Goal: Task Accomplishment & Management: Use online tool/utility

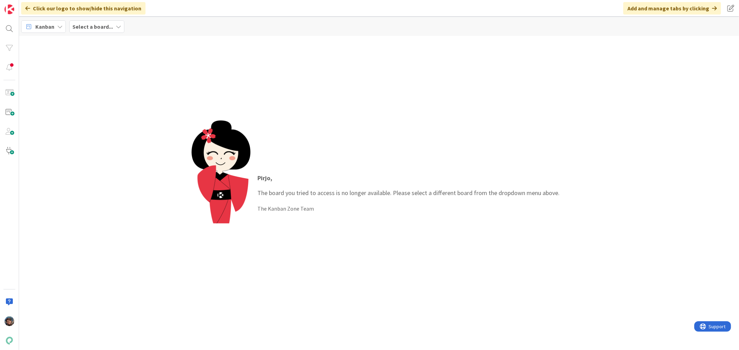
click at [41, 27] on span "Kanban" at bounding box center [44, 27] width 19 height 8
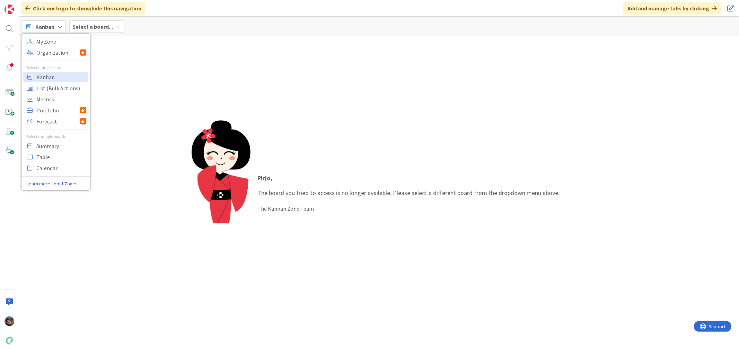
click at [85, 26] on b "Select a board..." at bounding box center [92, 26] width 41 height 7
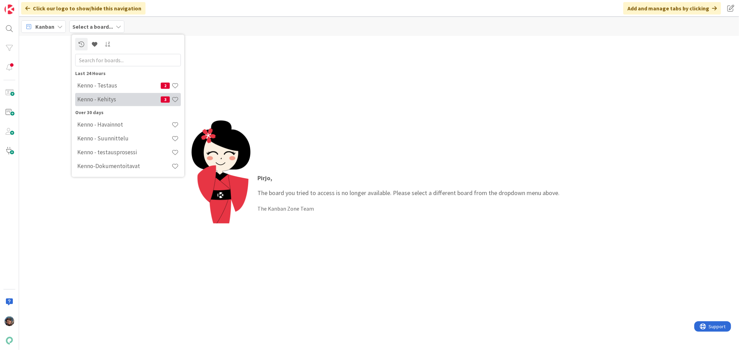
click at [108, 100] on h4 "Kenno - Kehitys" at bounding box center [118, 99] width 83 height 7
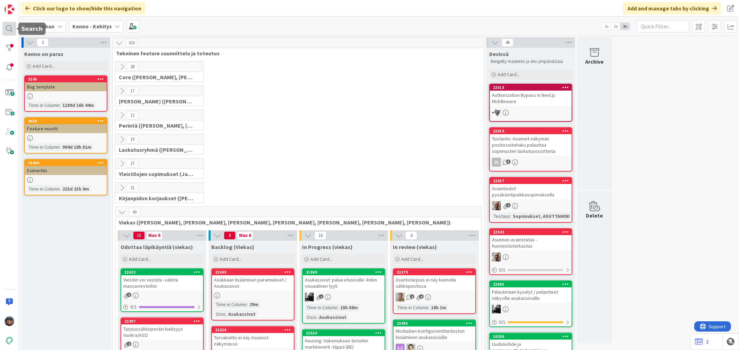
click at [6, 26] on div at bounding box center [9, 29] width 14 height 14
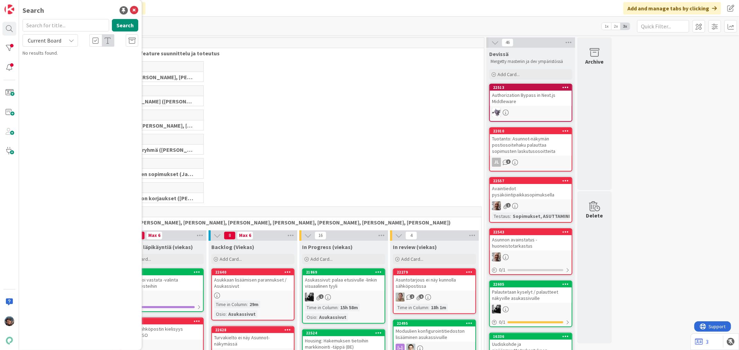
click at [40, 24] on input "text" at bounding box center [66, 25] width 87 height 12
type input "22309"
click at [70, 41] on icon at bounding box center [72, 41] width 6 height 6
click at [52, 65] on span "All Boards" at bounding box center [62, 69] width 72 height 10
click at [130, 25] on button "Search" at bounding box center [125, 25] width 26 height 12
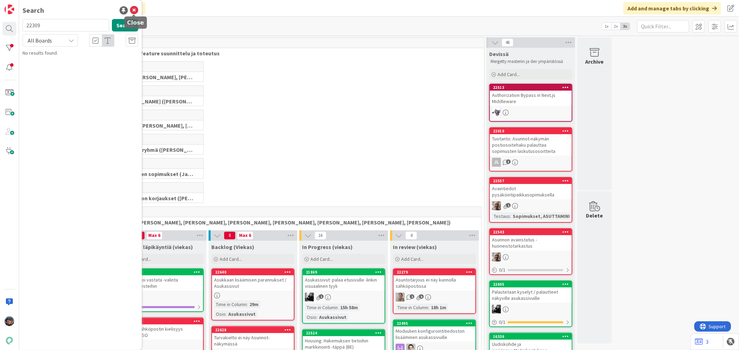
click at [133, 9] on icon at bounding box center [134, 10] width 8 height 8
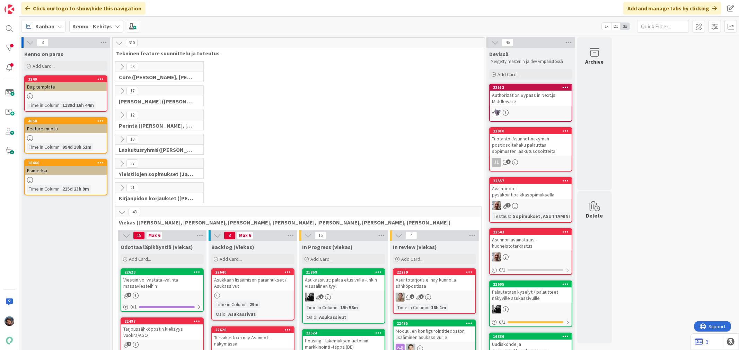
click at [89, 24] on b "Kenno - Kehitys" at bounding box center [91, 26] width 39 height 7
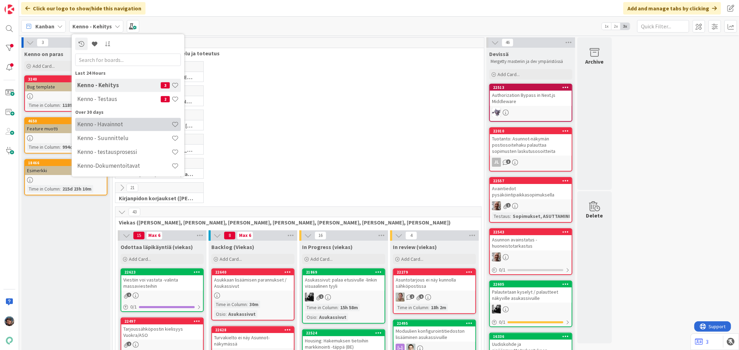
click at [134, 123] on h4 "Kenno - Havainnot" at bounding box center [124, 124] width 94 height 7
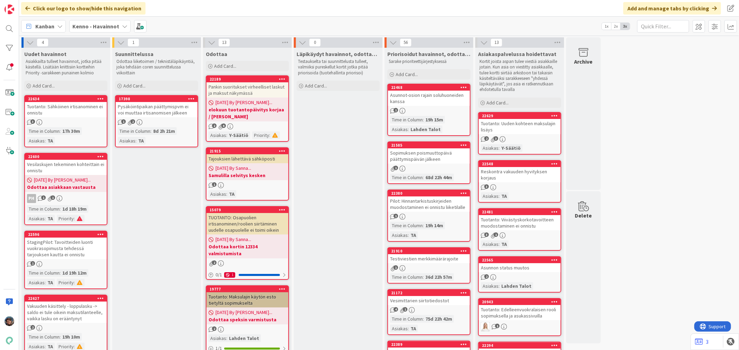
click at [90, 26] on b "Kenno - Havainnot" at bounding box center [95, 26] width 47 height 7
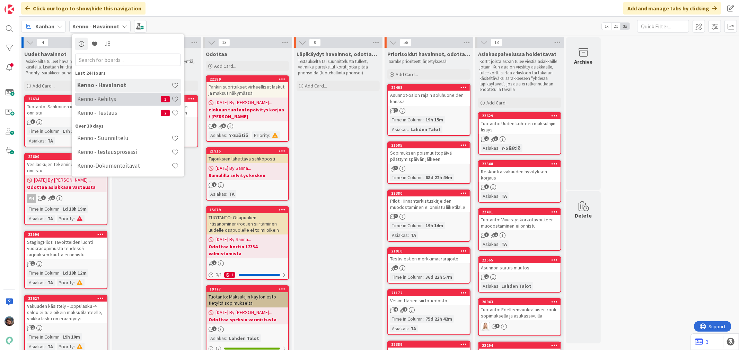
click at [105, 99] on h4 "Kenno - Kehitys" at bounding box center [118, 99] width 83 height 7
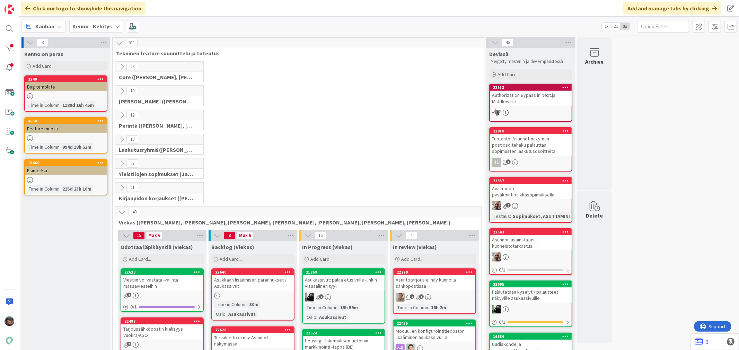
click at [121, 90] on icon at bounding box center [122, 91] width 8 height 8
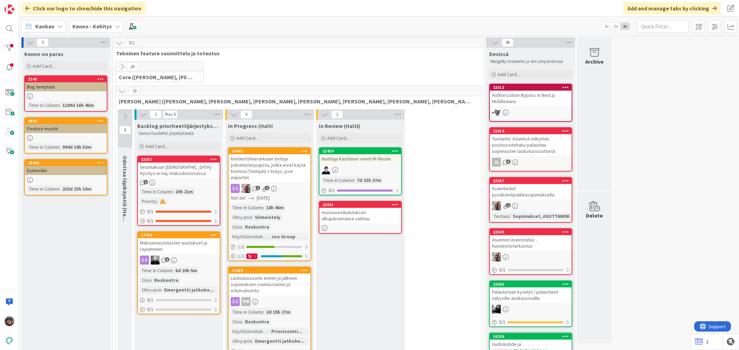
click at [121, 90] on icon at bounding box center [122, 91] width 8 height 8
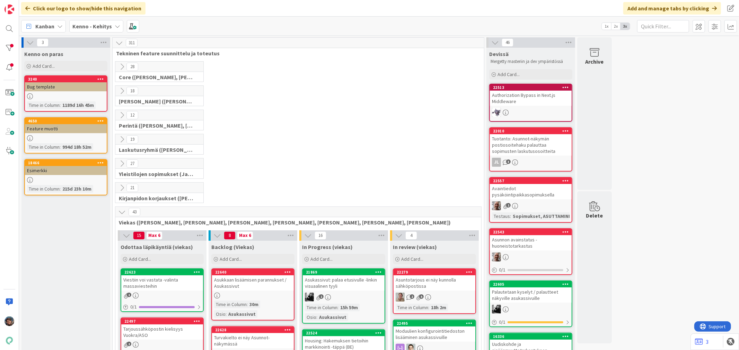
click at [122, 113] on icon at bounding box center [122, 116] width 8 height 8
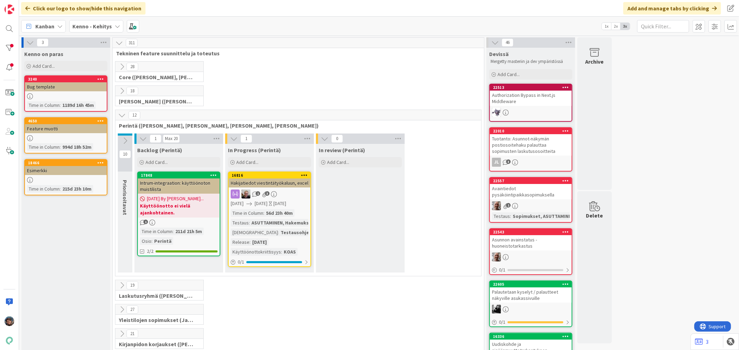
click at [122, 113] on icon at bounding box center [122, 116] width 8 height 8
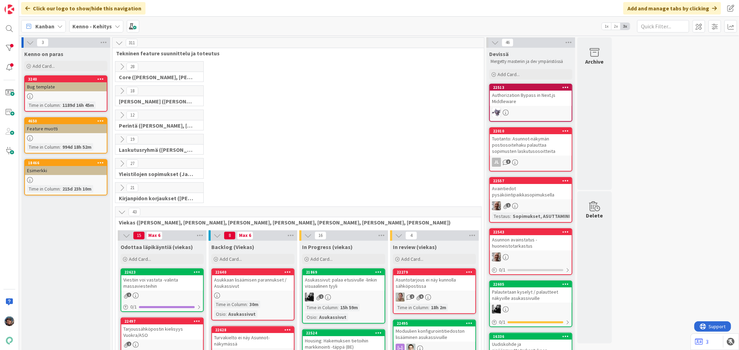
click at [119, 45] on icon at bounding box center [119, 43] width 8 height 8
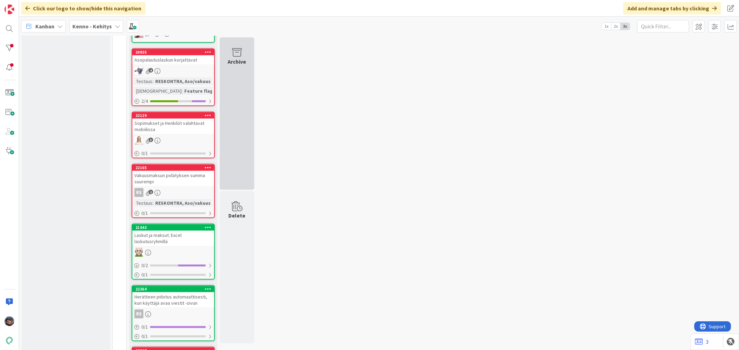
scroll to position [731, 0]
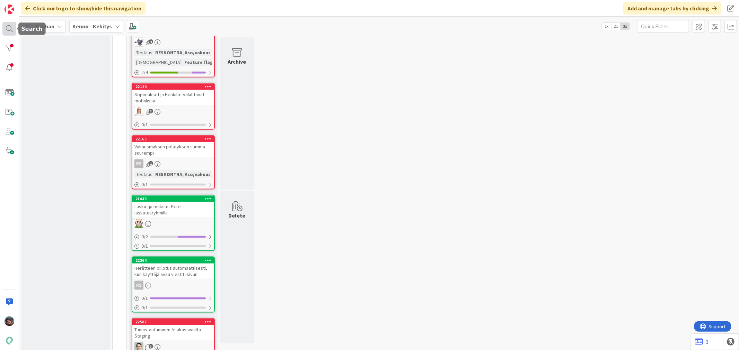
click at [12, 32] on div at bounding box center [9, 29] width 14 height 14
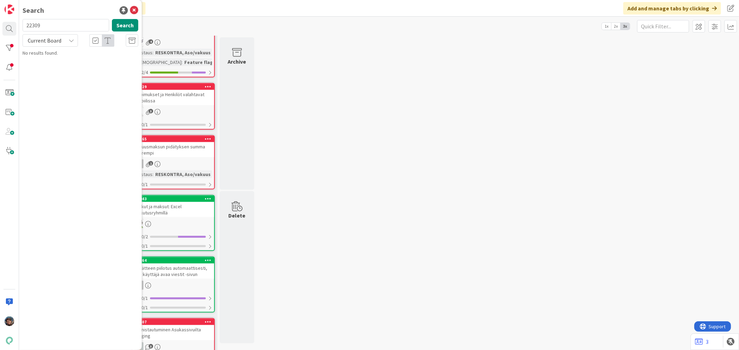
click at [71, 41] on icon at bounding box center [72, 41] width 6 height 6
click at [43, 68] on span "All Boards" at bounding box center [62, 69] width 72 height 10
click at [131, 8] on icon at bounding box center [134, 10] width 8 height 8
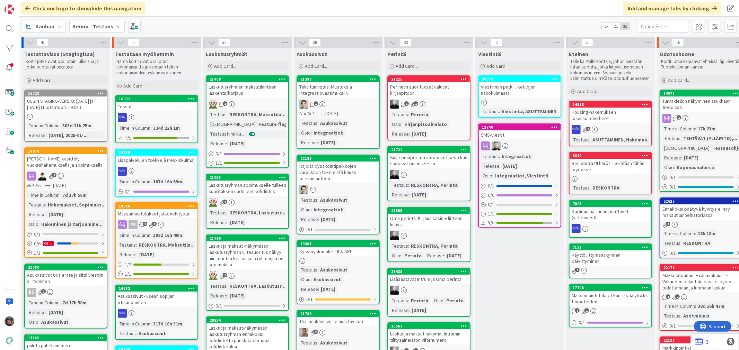
click at [90, 26] on b "Kenno - Testaus" at bounding box center [92, 26] width 41 height 7
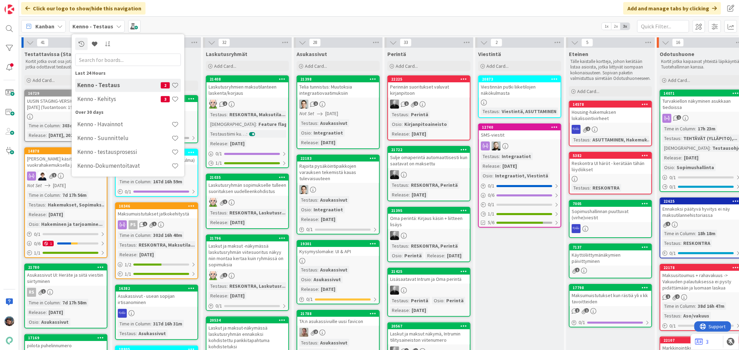
click at [60, 27] on icon at bounding box center [60, 27] width 6 height 6
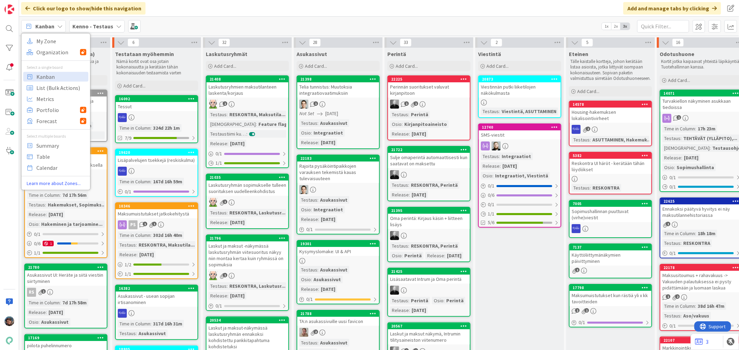
click at [116, 25] on icon at bounding box center [119, 27] width 6 height 6
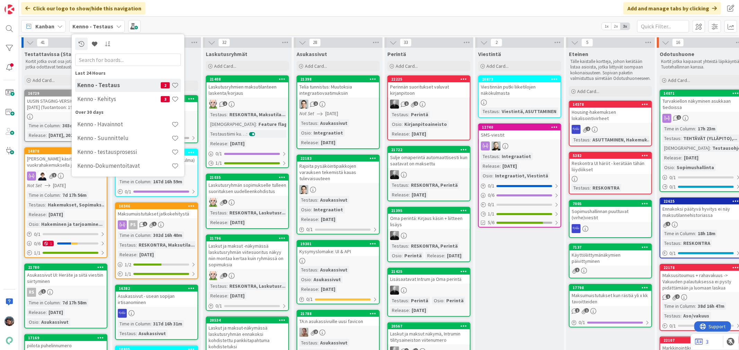
click at [89, 58] on input "text" at bounding box center [128, 59] width 106 height 12
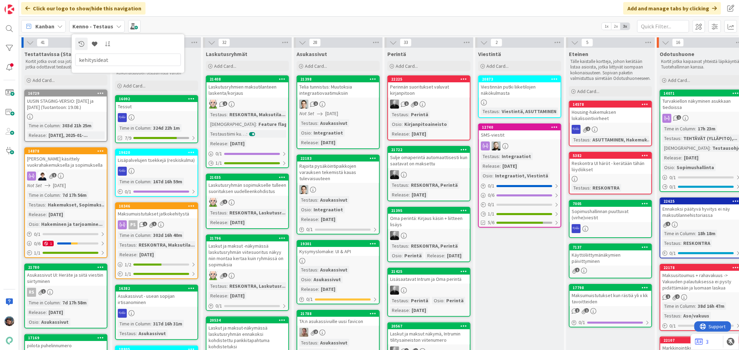
type input "kehitysideat"
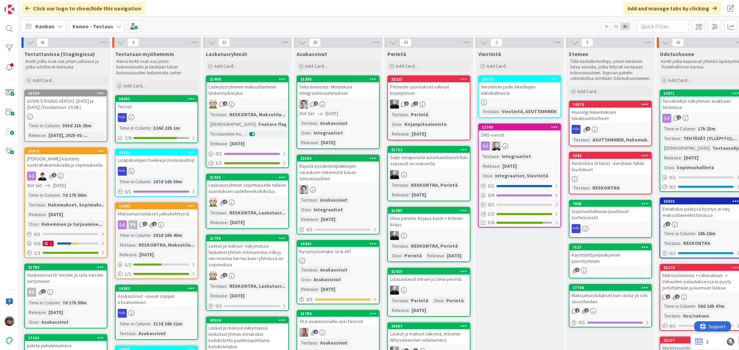
click at [700, 119] on div "1" at bounding box center [701, 118] width 82 height 9
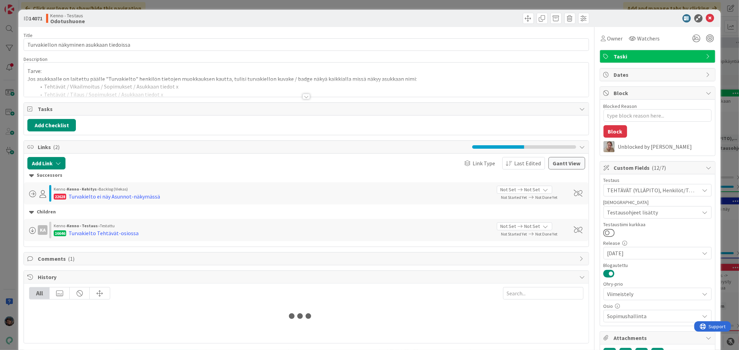
type textarea "x"
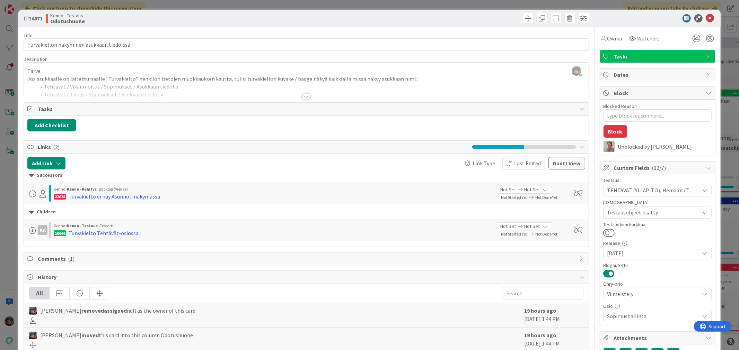
click at [304, 97] on div at bounding box center [306, 97] width 8 height 6
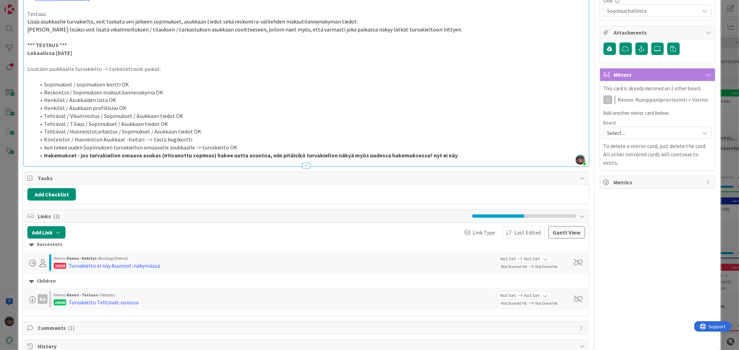
scroll to position [308, 0]
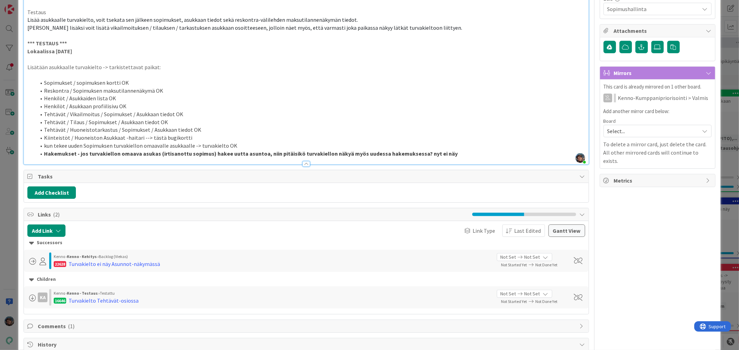
click at [451, 158] on li "Hakemukset - jos turvakiellon omaava asukas (irtisanottu sopimus) hakee uutta a…" at bounding box center [310, 154] width 549 height 8
click at [441, 157] on strong "Hakemukset - jos turvakiellon omaava asukas (irtisanottu sopimus) hakee uutta a…" at bounding box center [294, 153] width 500 height 7
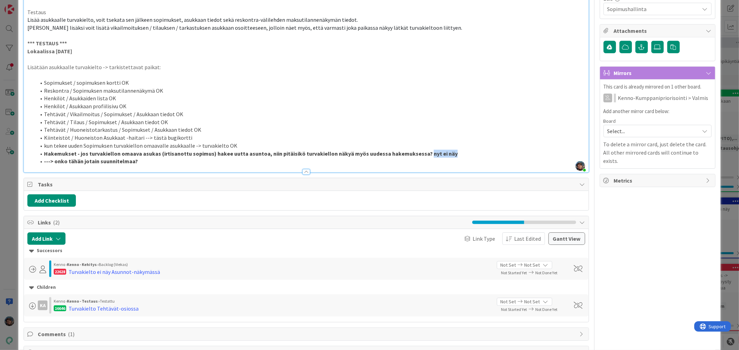
drag, startPoint x: 417, startPoint y: 163, endPoint x: 466, endPoint y: 164, distance: 48.8
click at [466, 158] on li "Hakemukset - jos turvakiellon omaava asukas (irtisanottu sopimus) hakee uutta a…" at bounding box center [310, 154] width 549 height 8
click at [295, 157] on strong "Hakemukset - jos turvakiellon omaava asukas (irtisanottu sopimus) hakee uutta a…" at bounding box center [238, 153] width 389 height 7
click at [54, 165] on strong "---> onko tähän jotain suunnitelmaa?" at bounding box center [91, 161] width 94 height 7
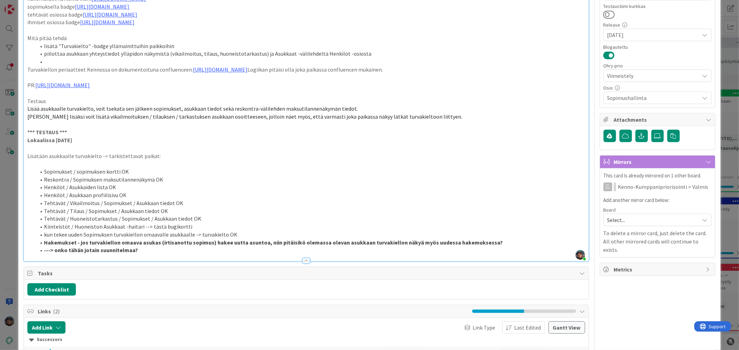
scroll to position [231, 0]
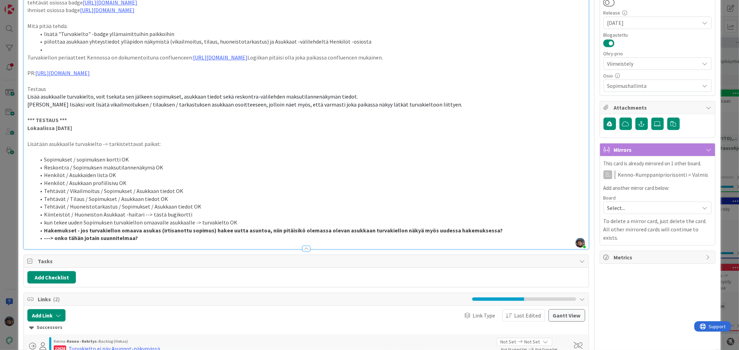
click at [65, 242] on strong "---> onko tähän jotain suunnitelmaa?" at bounding box center [91, 238] width 94 height 7
click at [139, 242] on strong "---> onkohan tähän jotain suunnitelmaa?" at bounding box center [95, 238] width 103 height 7
type textarea "x"
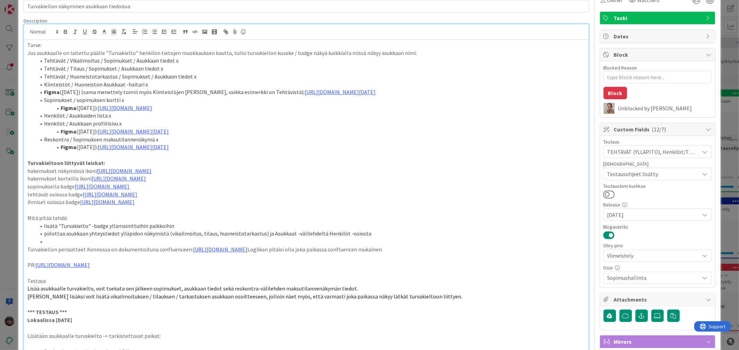
scroll to position [0, 0]
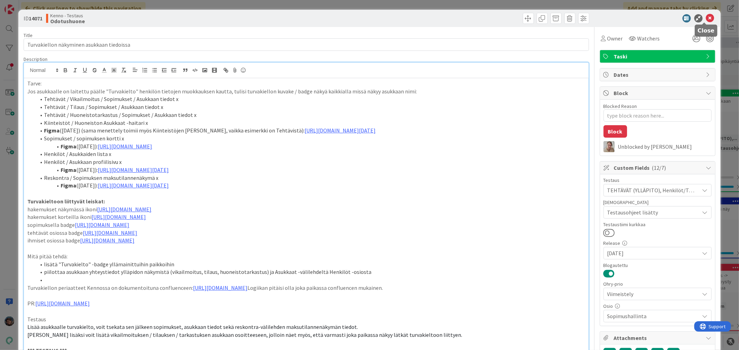
click at [706, 18] on icon at bounding box center [710, 18] width 8 height 8
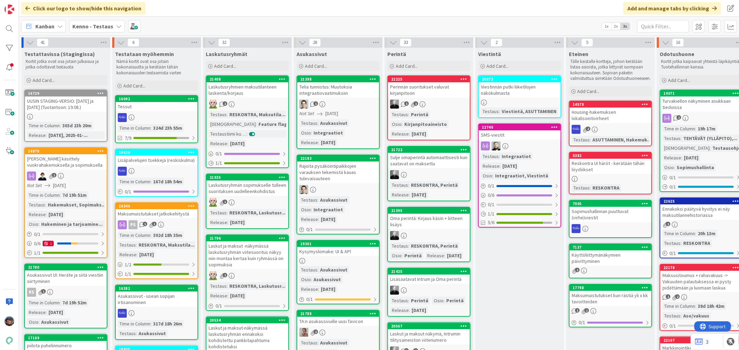
click at [116, 25] on icon at bounding box center [119, 27] width 6 height 6
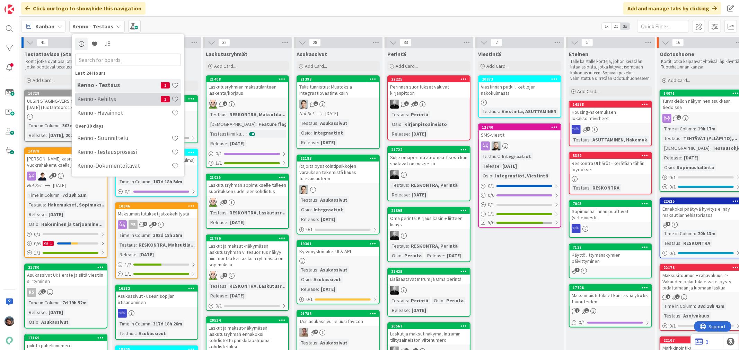
click at [113, 99] on h4 "Kenno - Kehitys" at bounding box center [118, 99] width 83 height 7
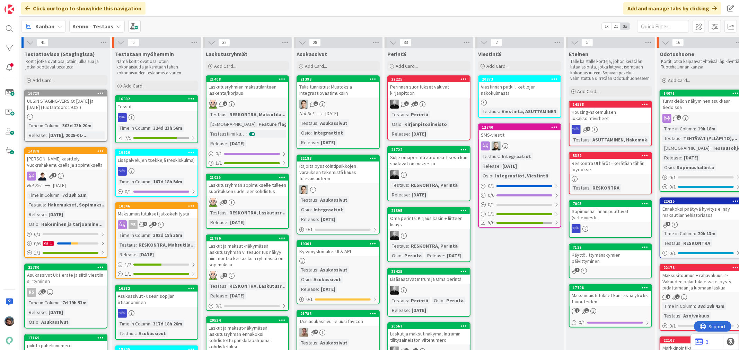
click at [92, 25] on b "Kenno - Testaus" at bounding box center [92, 26] width 41 height 7
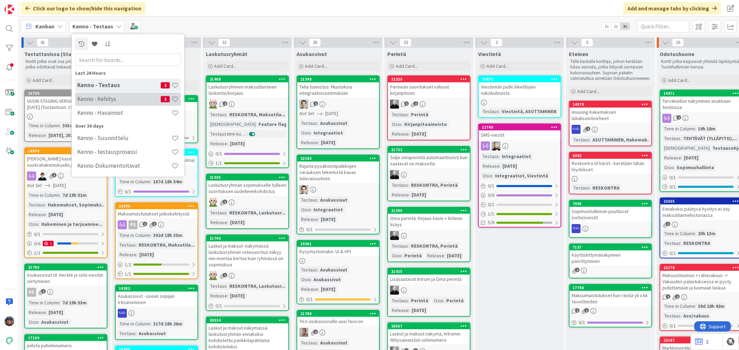
click at [106, 99] on h4 "Kenno - Kehitys" at bounding box center [118, 99] width 83 height 7
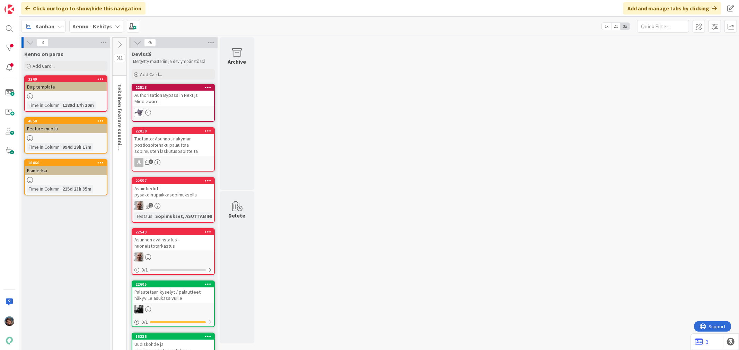
click at [119, 43] on icon at bounding box center [120, 45] width 8 height 8
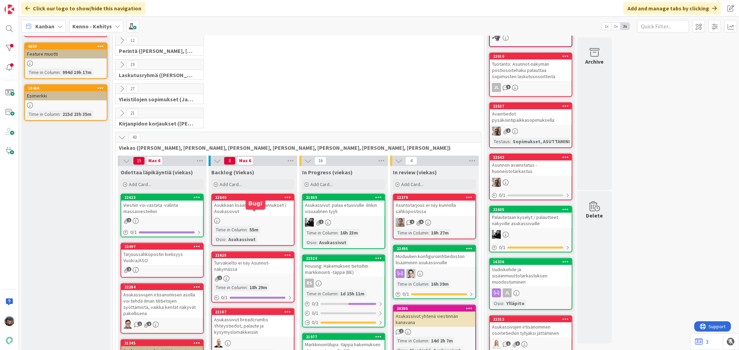
scroll to position [77, 0]
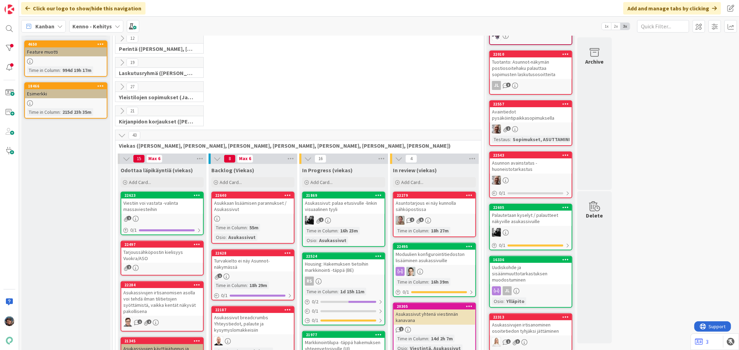
click at [277, 264] on div "Turvakielto ei näy Asunnot-näkymässä" at bounding box center [253, 264] width 82 height 15
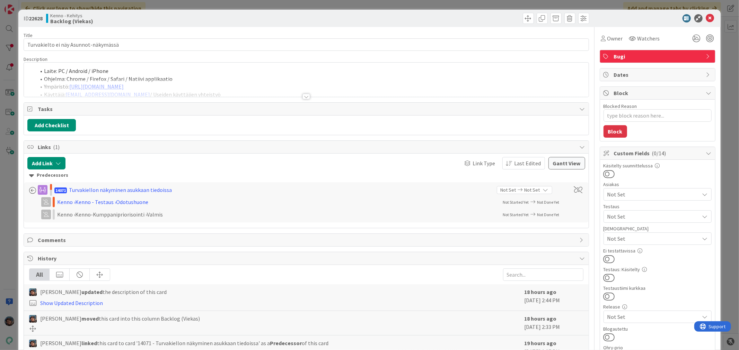
click at [304, 98] on div at bounding box center [306, 97] width 8 height 6
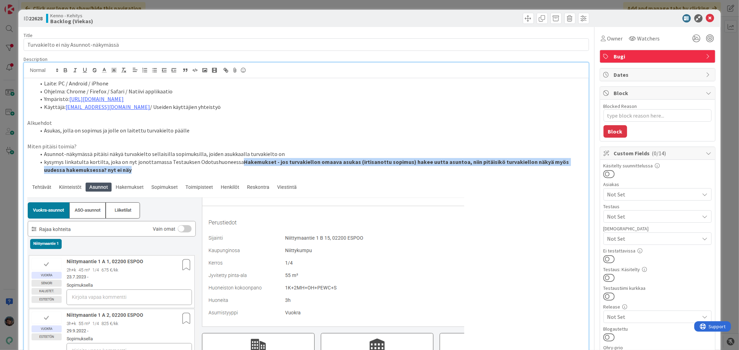
drag, startPoint x: 237, startPoint y: 161, endPoint x: 269, endPoint y: 172, distance: 34.2
click at [269, 172] on li "kysymys linkatulta kortilta, joka on nyt jonottamassa Testauksen Odotushuoneess…" at bounding box center [310, 166] width 549 height 16
click at [65, 72] on icon "button" at bounding box center [65, 71] width 3 height 2
click at [110, 171] on li "kysymys linkatulta kortilta, joka on nyt jonottamassa Testauksen Odotushuoneess…" at bounding box center [310, 166] width 549 height 16
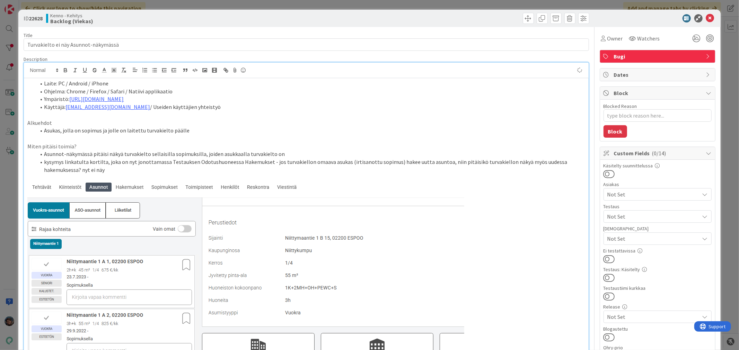
type textarea "x"
click at [105, 171] on li "kysymys linkatulta kortilta, joka on nyt jonottamassa Testauksen Odotushuoneess…" at bounding box center [310, 166] width 549 height 16
drag, startPoint x: 37, startPoint y: 161, endPoint x: 160, endPoint y: 169, distance: 122.8
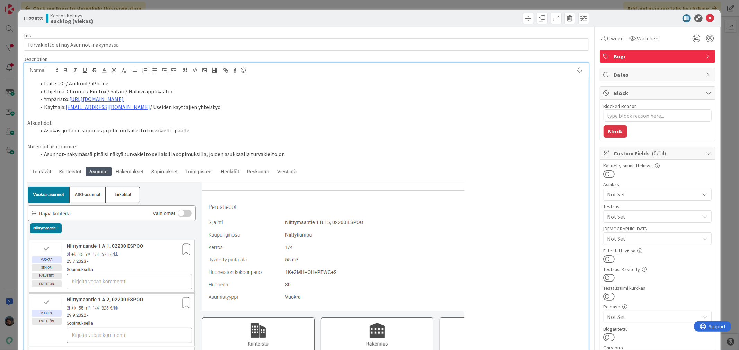
type textarea "x"
click at [706, 16] on icon at bounding box center [710, 18] width 8 height 8
